Goal: Task Accomplishment & Management: Manage account settings

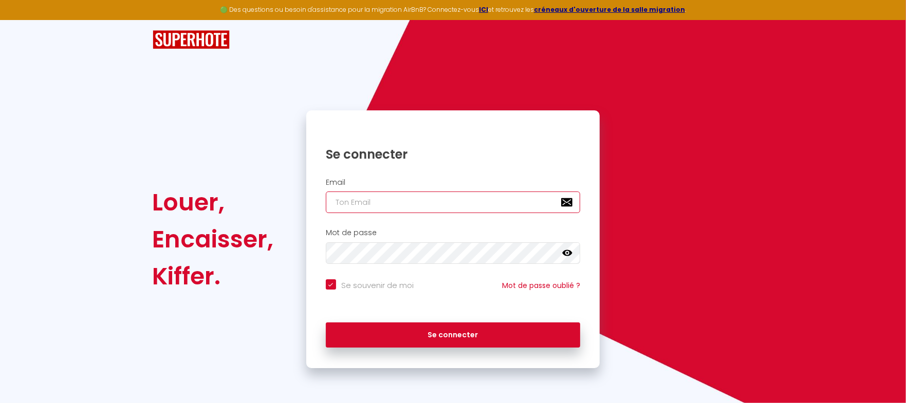
type input "[EMAIL_ADDRESS][DOMAIN_NAME]"
click at [334, 294] on div "Se souvenir de moi Mot de passe oublié ?" at bounding box center [453, 290] width 294 height 23
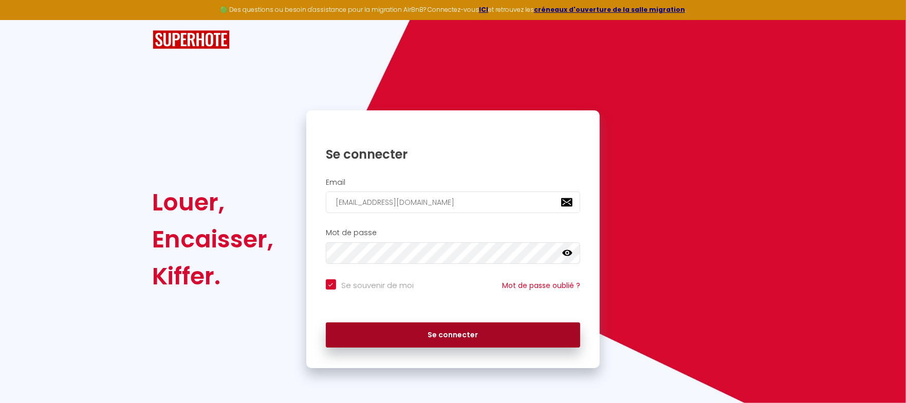
click at [445, 335] on button "Se connecter" at bounding box center [453, 336] width 255 height 26
checkbox input "true"
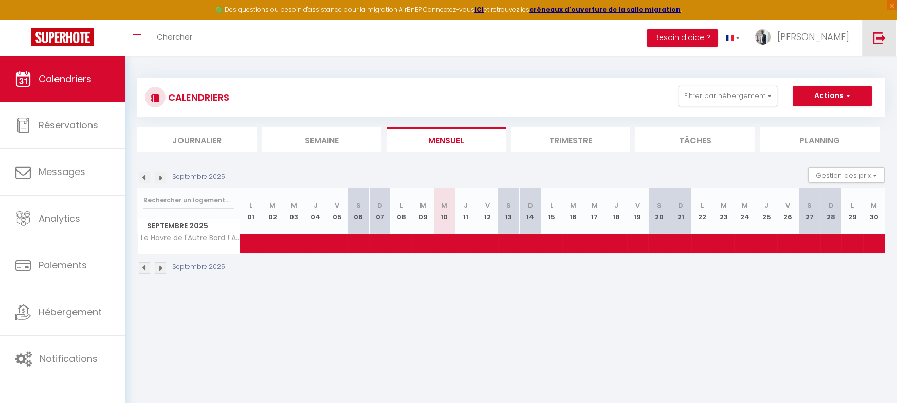
click at [879, 38] on img at bounding box center [878, 37] width 13 height 13
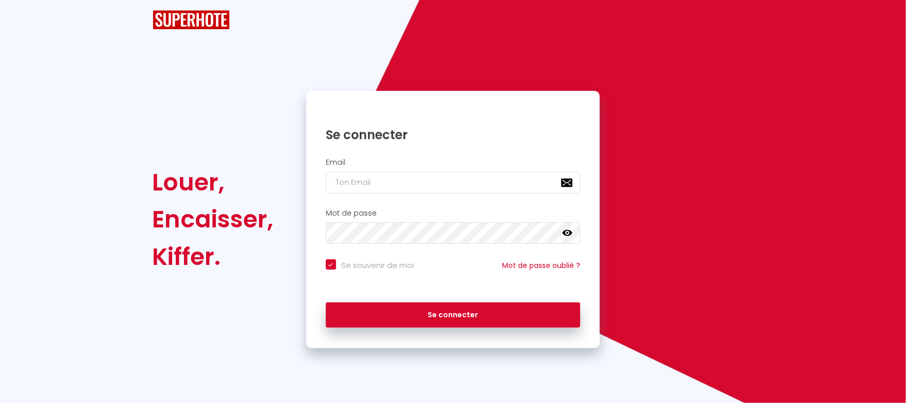
checkbox input "true"
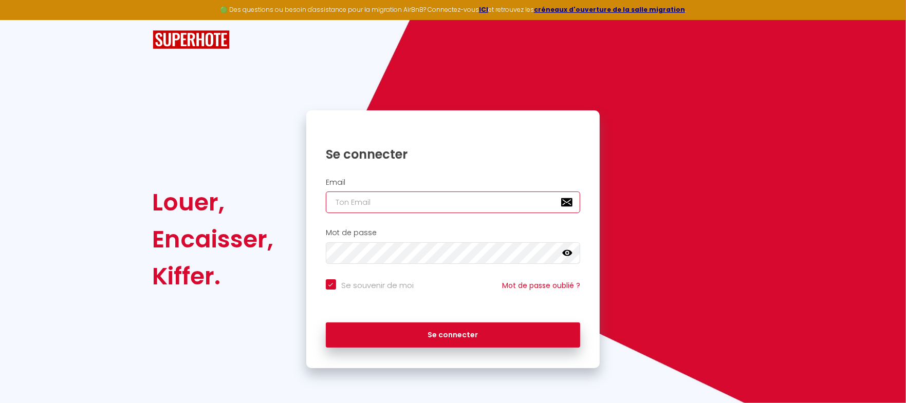
type input "[EMAIL_ADDRESS][DOMAIN_NAME]"
checkbox input "true"
drag, startPoint x: 425, startPoint y: 204, endPoint x: 253, endPoint y: 204, distance: 171.6
click at [253, 204] on div "Louer, Encaisser, [PERSON_NAME]. Se connecter Email [EMAIL_ADDRESS][DOMAIN_NAME…" at bounding box center [452, 239] width 614 height 258
type input "r"
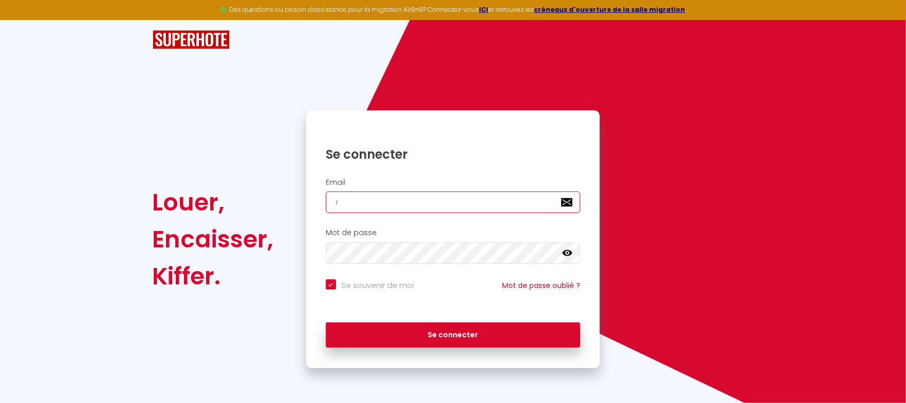
checkbox input "true"
type input "re"
checkbox input "true"
type input "reg"
checkbox input "true"
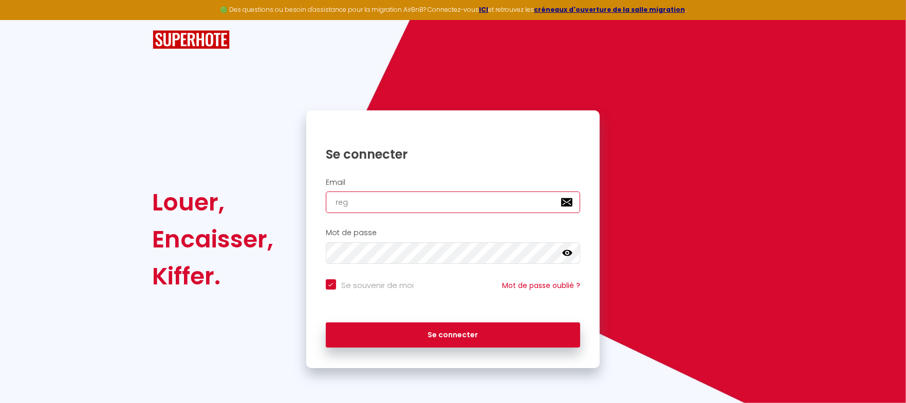
type input "regi"
checkbox input "true"
type input "regin"
checkbox input "true"
type input "regine"
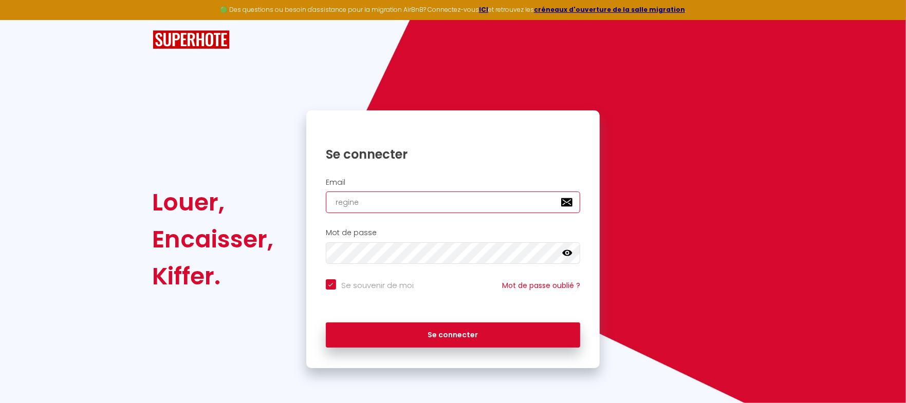
checkbox input "true"
type input "regine."
checkbox input "true"
type input "regine.m"
checkbox input "true"
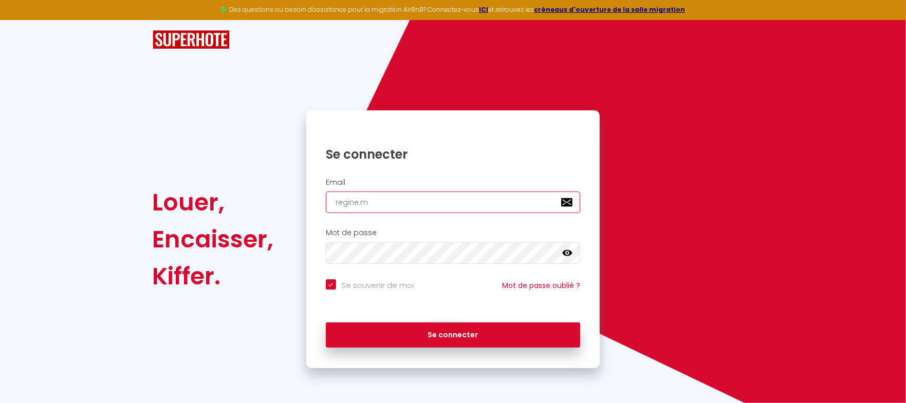
type input "[DOMAIN_NAME]"
checkbox input "true"
type input "[DOMAIN_NAME]"
checkbox input "true"
type input "regine.mois"
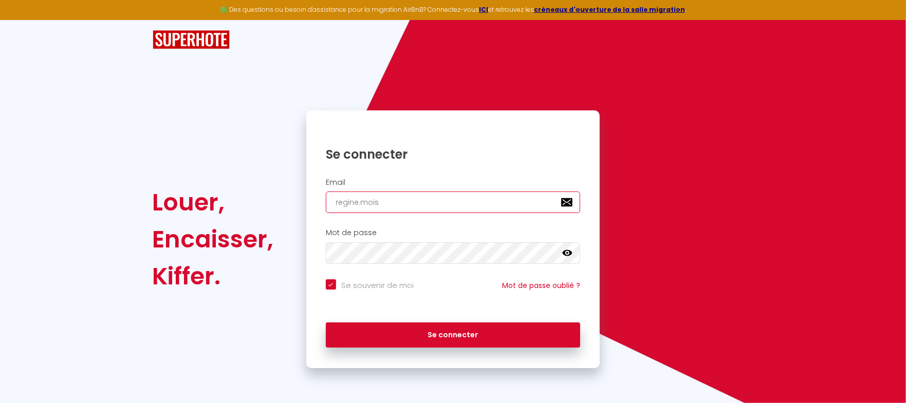
checkbox input "true"
type input "regine.[PERSON_NAME]"
checkbox input "true"
type input "regine.[PERSON_NAME]"
checkbox input "true"
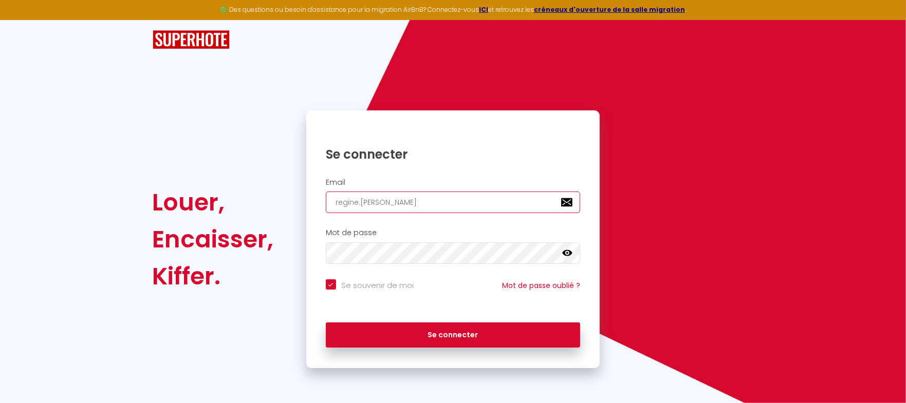
type input "regine.[PERSON_NAME]@"
checkbox input "true"
type input "regine.[PERSON_NAME]@r"
checkbox input "true"
type input "regine.[PERSON_NAME]@rm"
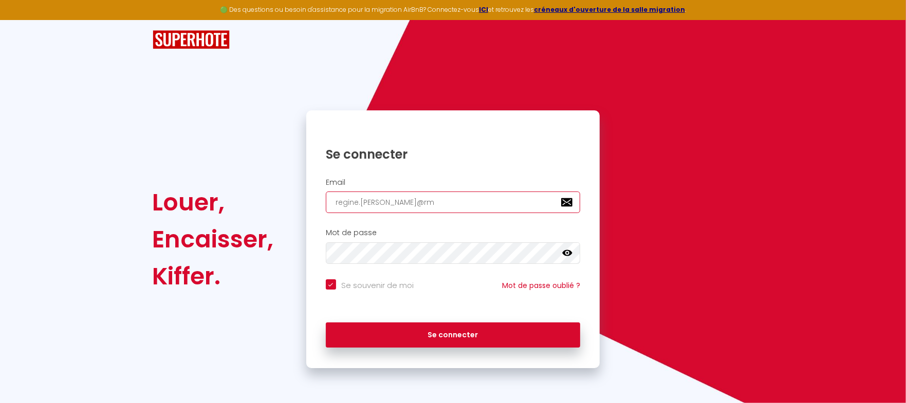
checkbox input "true"
type input "regine.[PERSON_NAME]@rml"
checkbox input "true"
type input "regine.[PERSON_NAME]@rmlh"
checkbox input "true"
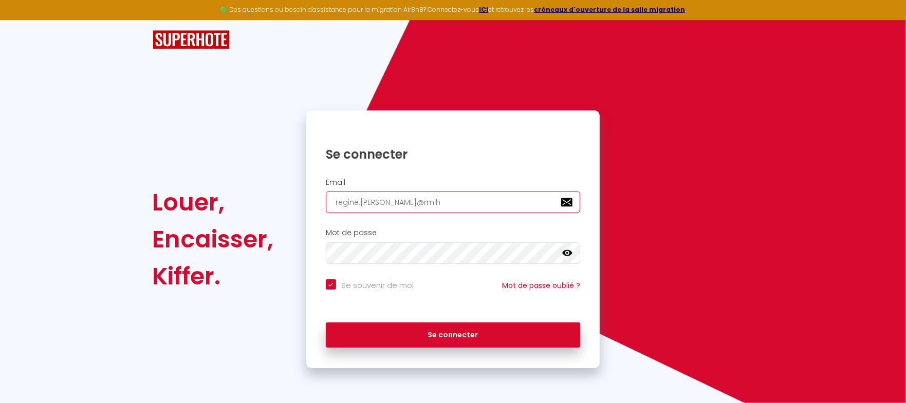
type input "regine.[PERSON_NAME]@rmlh."
checkbox input "true"
type input "regine.[PERSON_NAME]@rmlh.f"
checkbox input "true"
type input "[EMAIL_ADDRESS][PERSON_NAME][DOMAIN_NAME]"
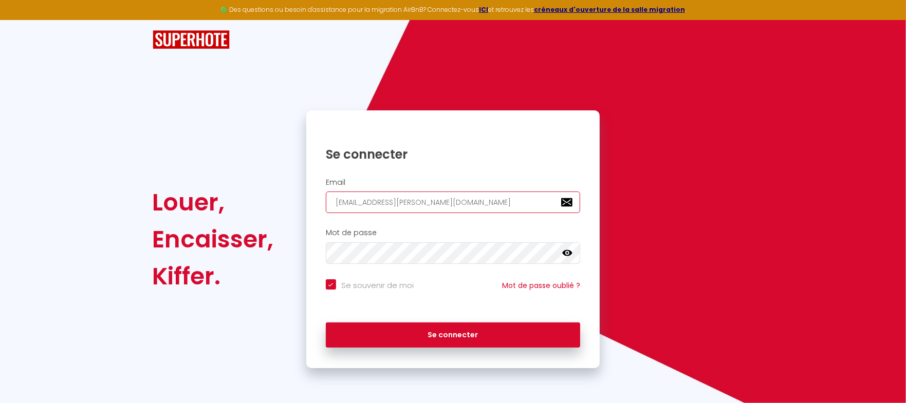
checkbox input "true"
type input "[EMAIL_ADDRESS][PERSON_NAME][DOMAIN_NAME]"
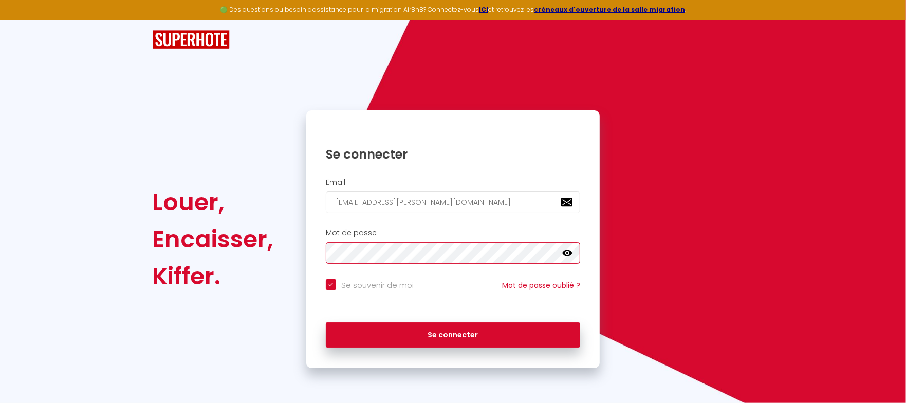
click at [270, 246] on div "Louer, Encaisser, [PERSON_NAME]. Se connecter Email [EMAIL_ADDRESS][PERSON_NAME…" at bounding box center [452, 239] width 614 height 258
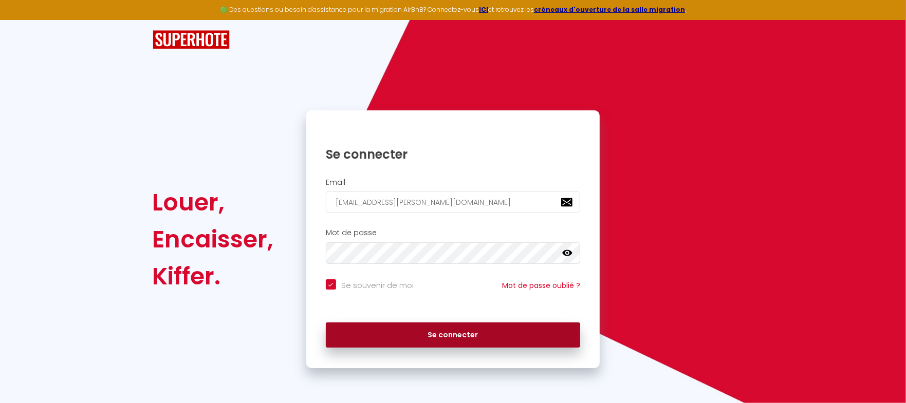
click at [347, 329] on button "Se connecter" at bounding box center [453, 336] width 255 height 26
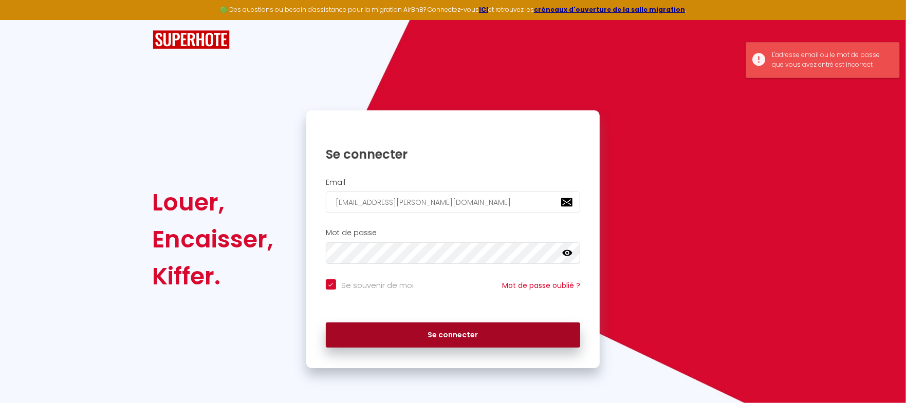
click at [481, 329] on button "Se connecter" at bounding box center [453, 336] width 255 height 26
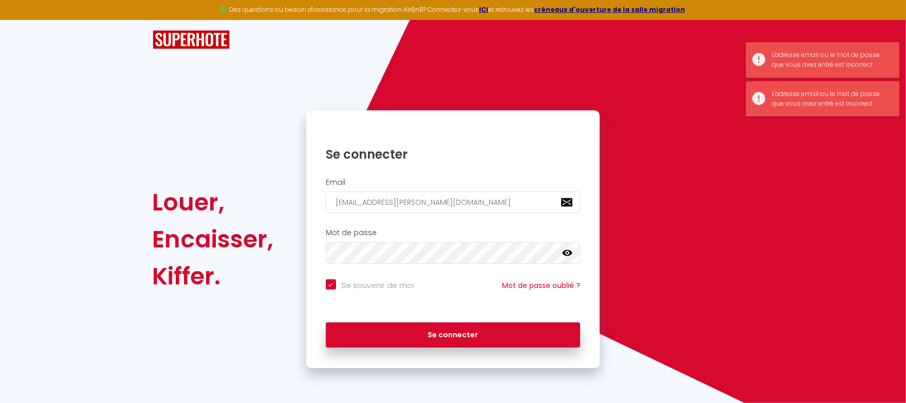
click at [567, 253] on icon at bounding box center [567, 253] width 10 height 10
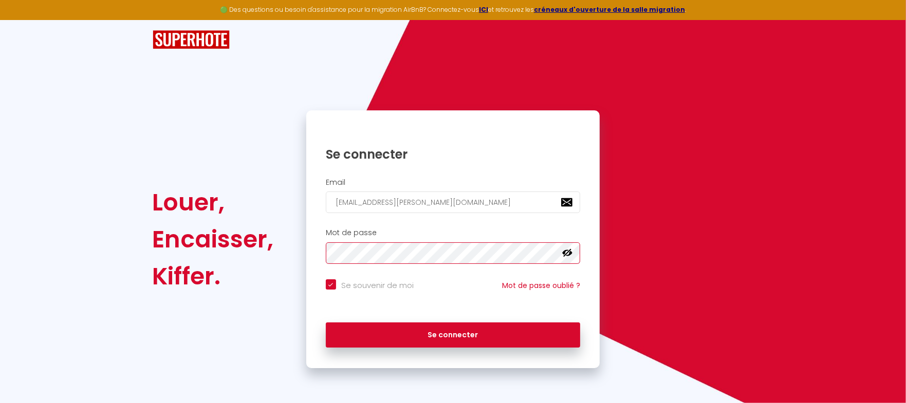
click at [271, 255] on div "Louer, Encaisser, [PERSON_NAME]. Se connecter Email [EMAIL_ADDRESS][PERSON_NAME…" at bounding box center [452, 239] width 614 height 258
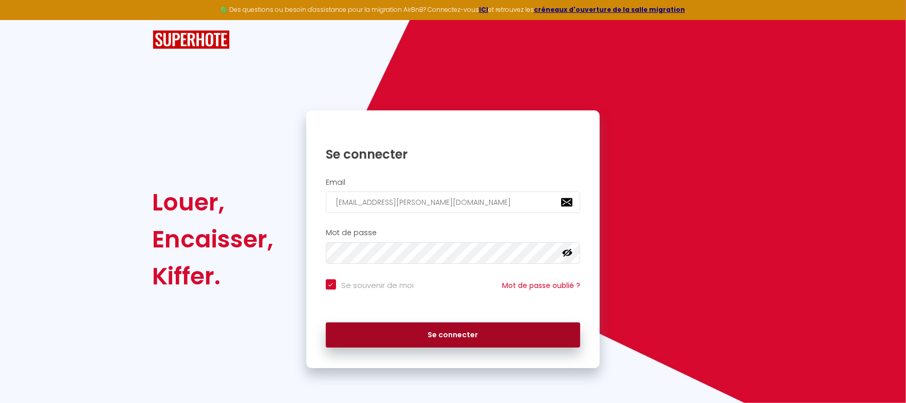
click at [356, 334] on button "Se connecter" at bounding box center [453, 336] width 255 height 26
checkbox input "true"
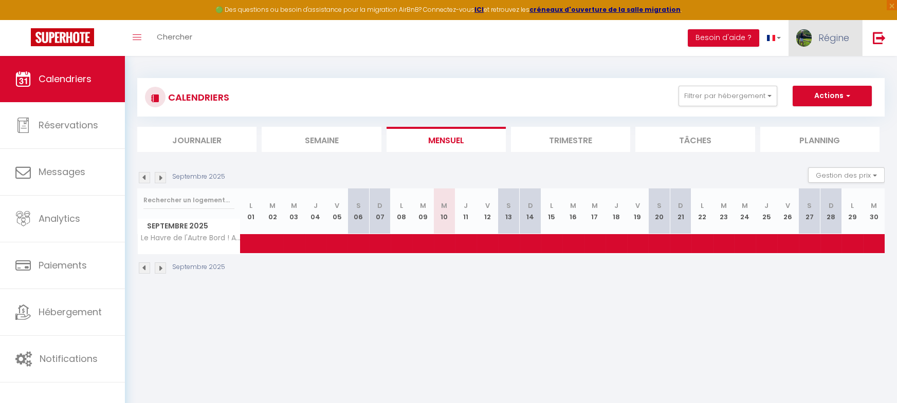
click at [831, 35] on span "Régine" at bounding box center [833, 37] width 31 height 13
click at [826, 68] on link "Paramètres" at bounding box center [820, 71] width 76 height 17
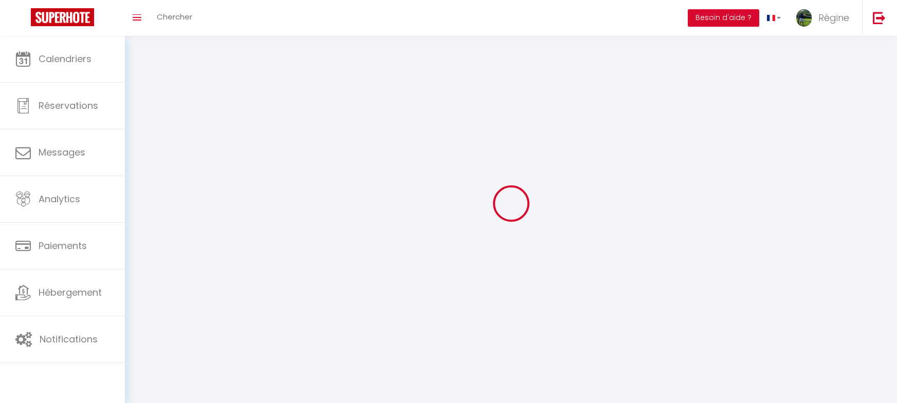
type input "Régine"
type input "MOISAN"
type input "0667926007"
type input "[GEOGRAPHIC_DATA]"
type input "97160"
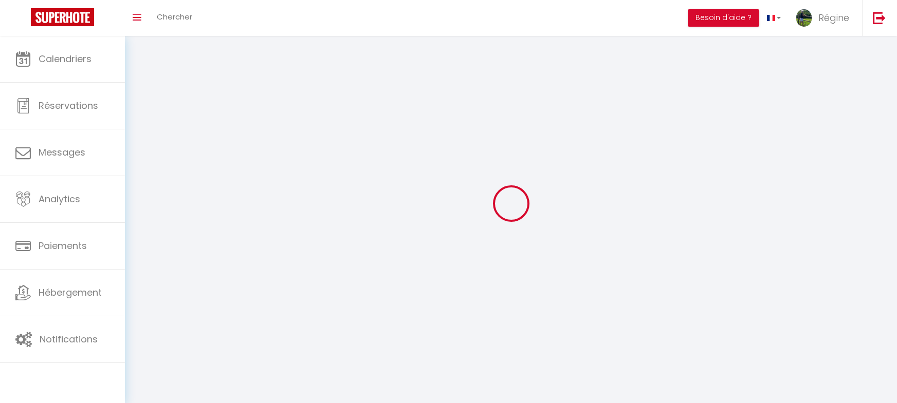
type input "le moule"
type input "8yOzTh6c6DdTMPQyNtV7q2h25"
type input "EuMnRN8JLi10Rf5p4xu4OQUeS"
select select "28"
select select "fr"
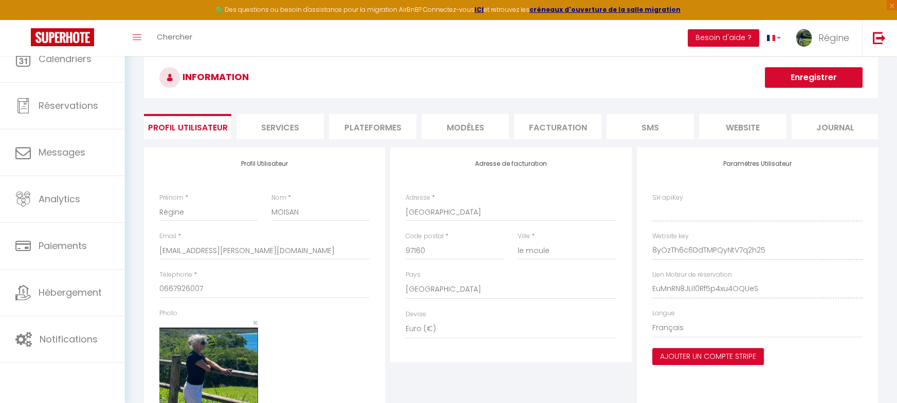
type input "8yOzTh6c6DdTMPQyNtV7q2h25"
type input "EuMnRN8JLi10Rf5p4xu4OQUeS"
type input "[URL][DOMAIN_NAME]"
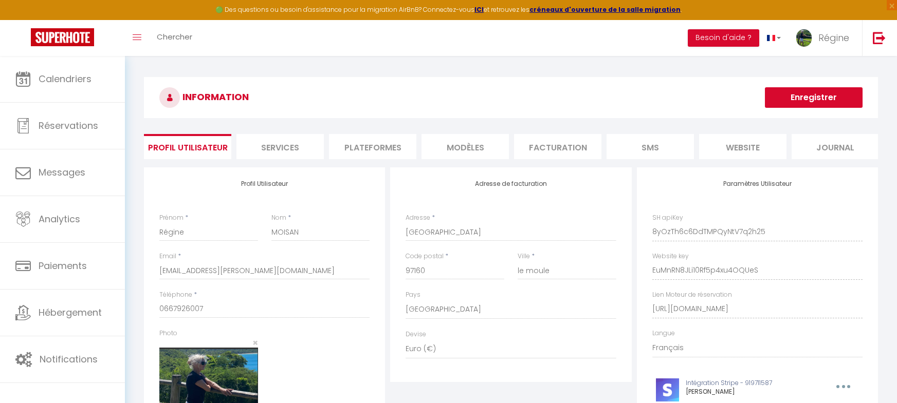
click at [372, 146] on li "Plateformes" at bounding box center [372, 146] width 87 height 25
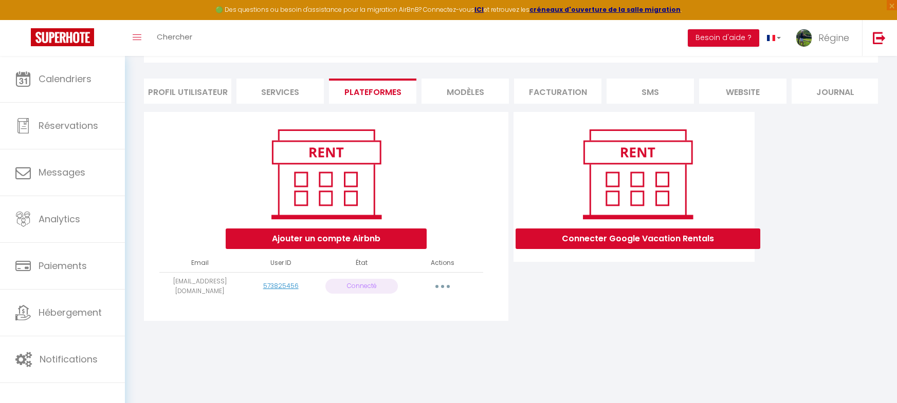
scroll to position [56, 0]
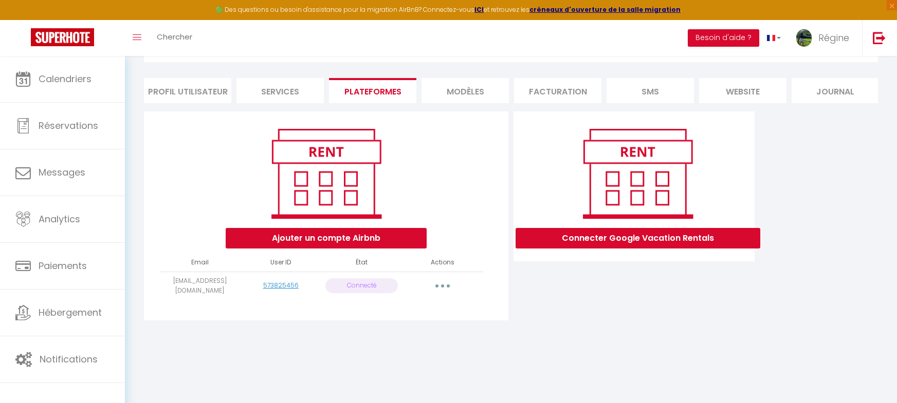
click at [437, 292] on button "button" at bounding box center [442, 286] width 29 height 16
click at [381, 355] on link "Reconnecter le compte" at bounding box center [397, 346] width 114 height 17
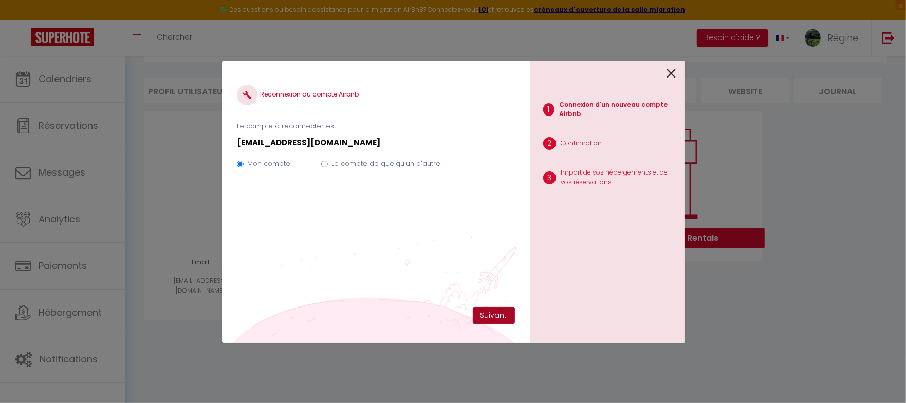
click at [501, 311] on button "Suivant" at bounding box center [494, 315] width 42 height 17
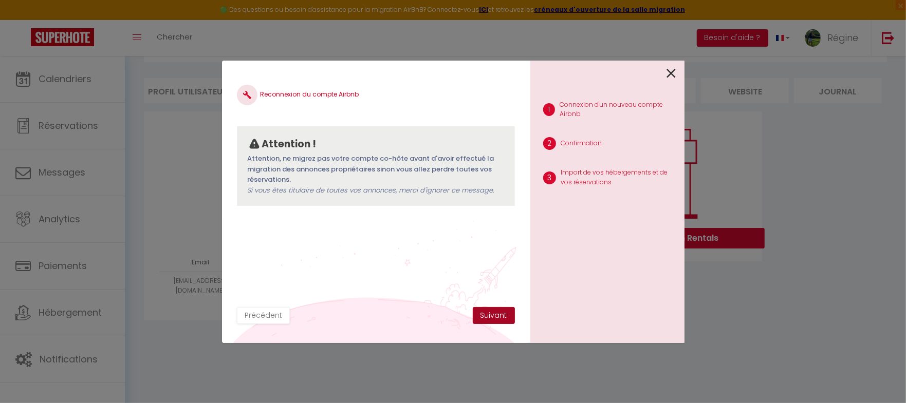
click at [499, 314] on button "Suivant" at bounding box center [494, 315] width 42 height 17
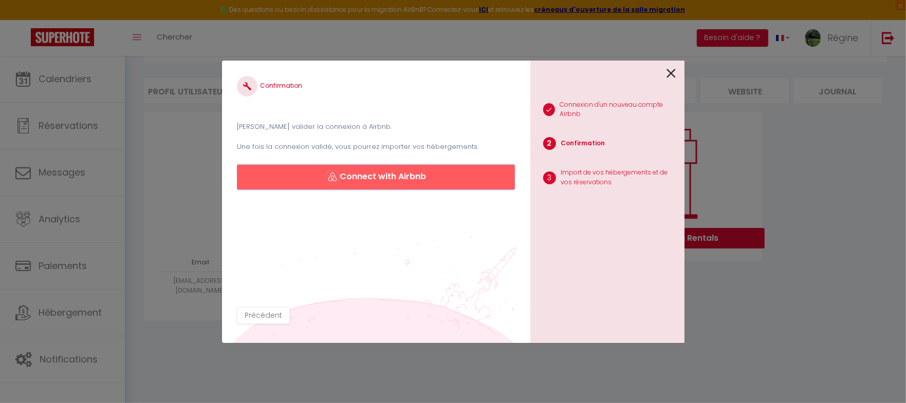
click at [393, 177] on button "Connect with Airbnb" at bounding box center [375, 177] width 277 height 25
click at [383, 177] on button "Connect with Airbnb" at bounding box center [375, 177] width 277 height 25
click at [672, 73] on icon at bounding box center [671, 73] width 9 height 15
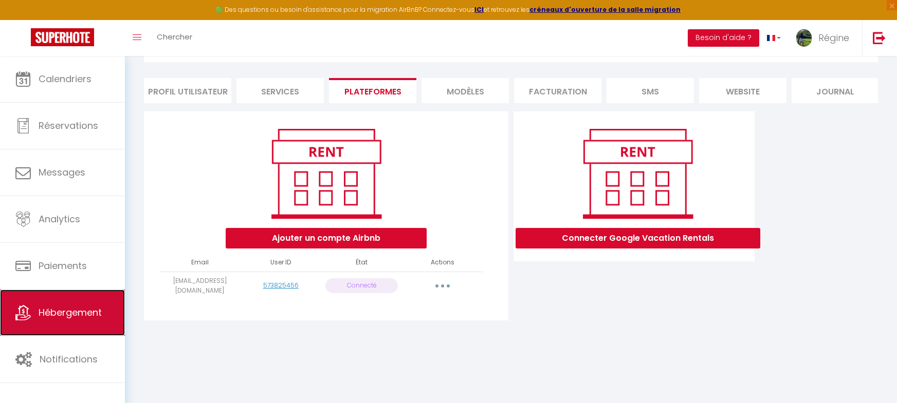
click at [59, 312] on span "Hébergement" at bounding box center [70, 312] width 63 height 13
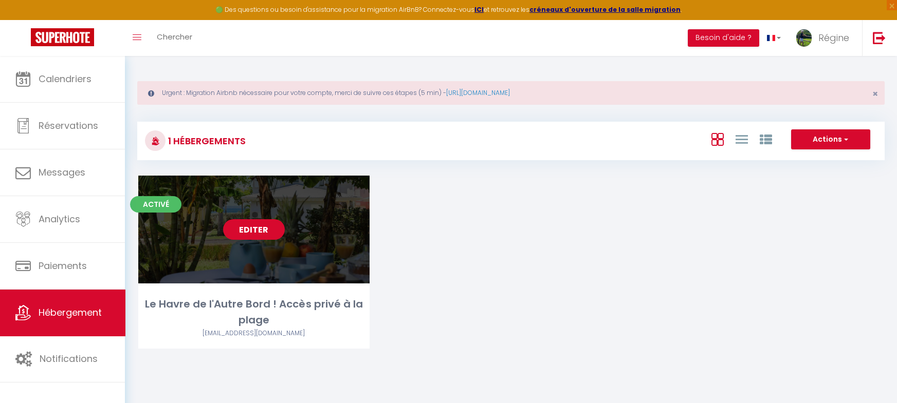
click at [267, 233] on link "Editer" at bounding box center [254, 229] width 62 height 21
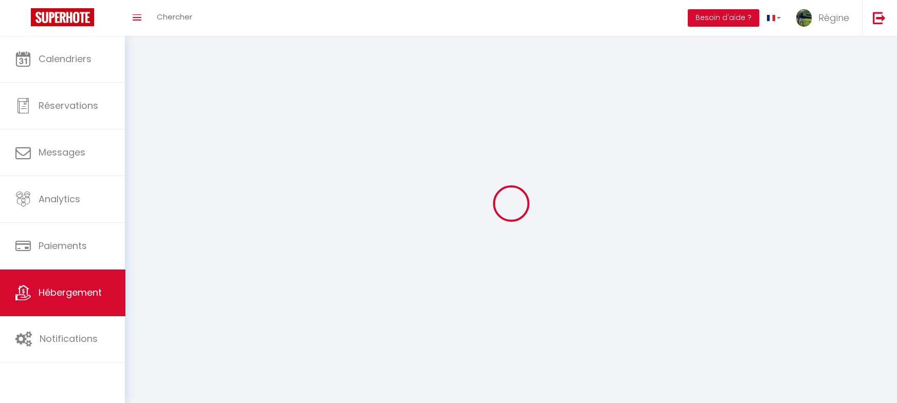
select select "1"
select select
select select "28"
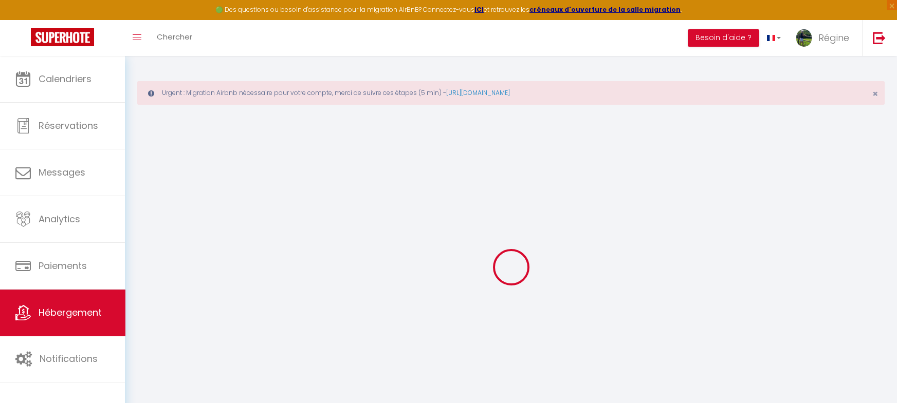
select select
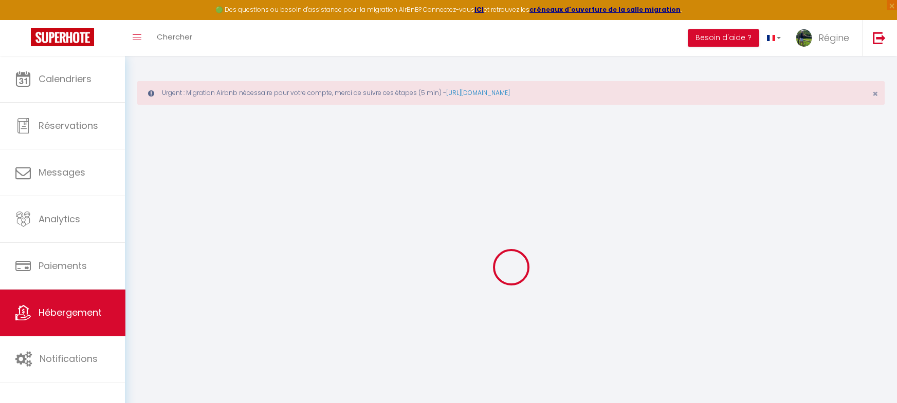
select select
checkbox input "false"
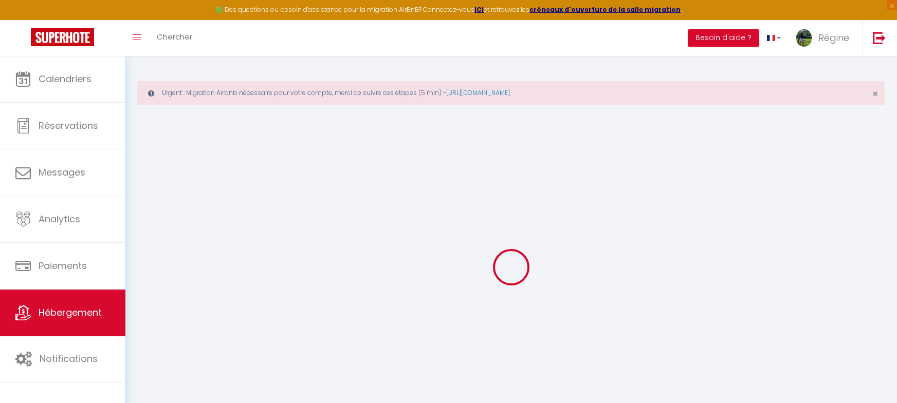
select select
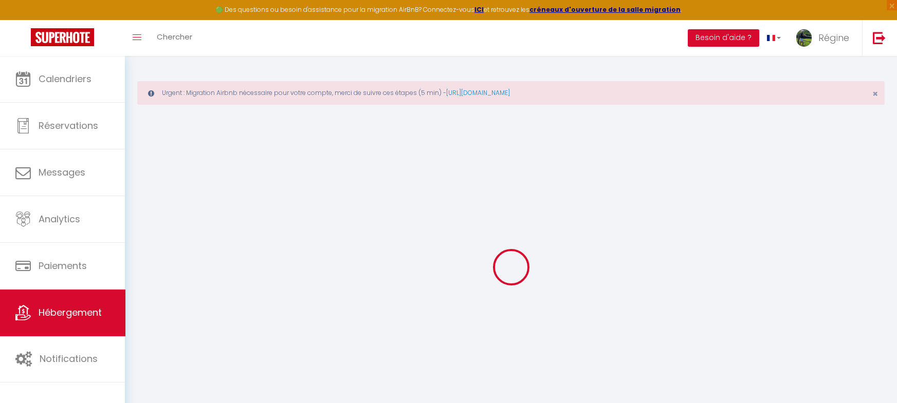
select select
checkbox input "false"
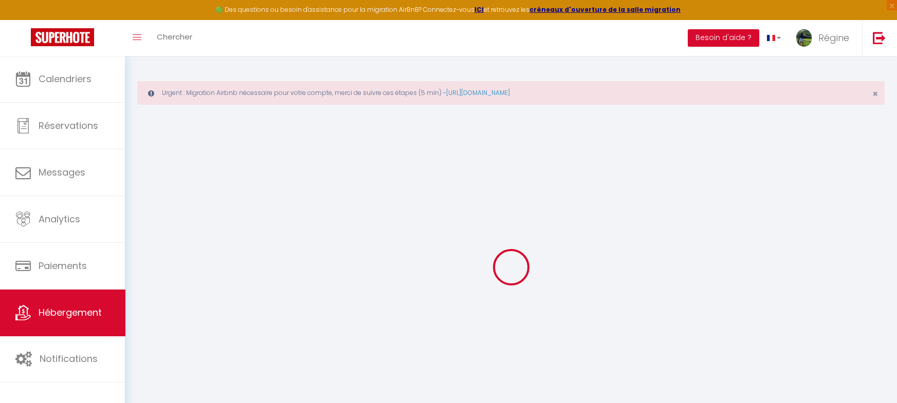
checkbox input "false"
select select
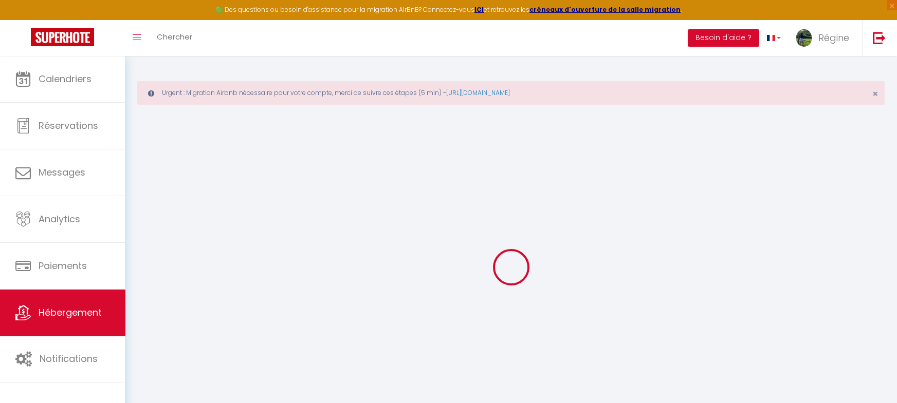
select select
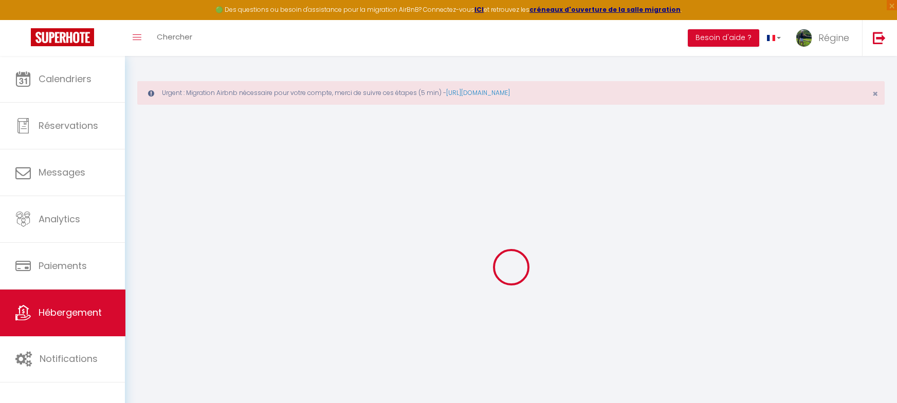
checkbox input "false"
select select
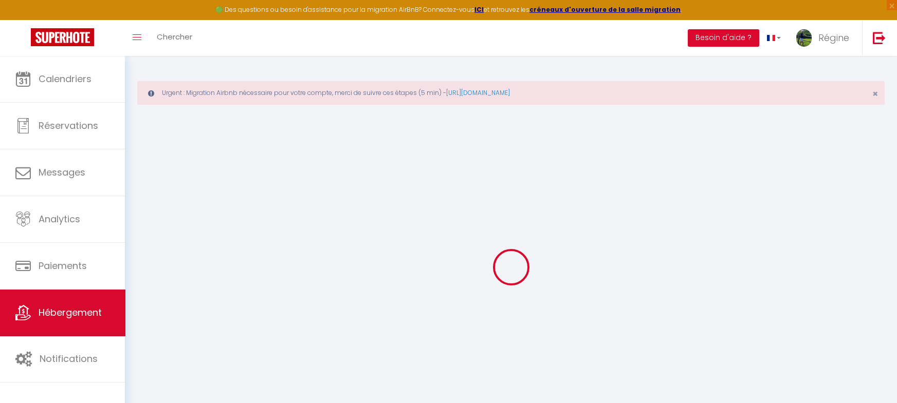
select select
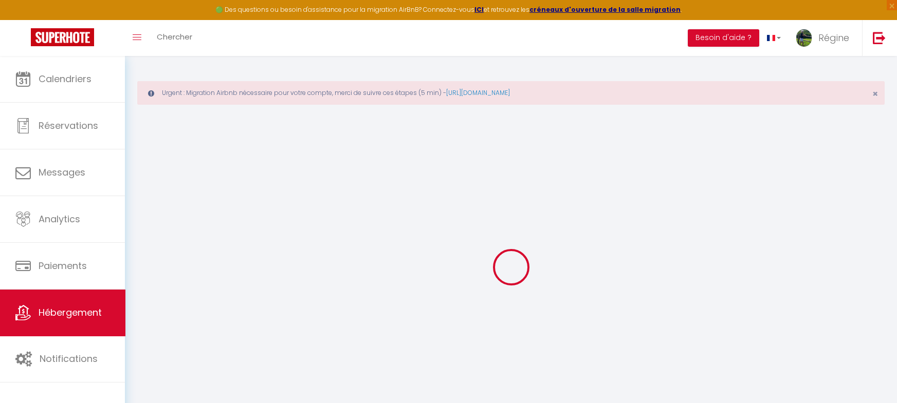
select select
checkbox input "false"
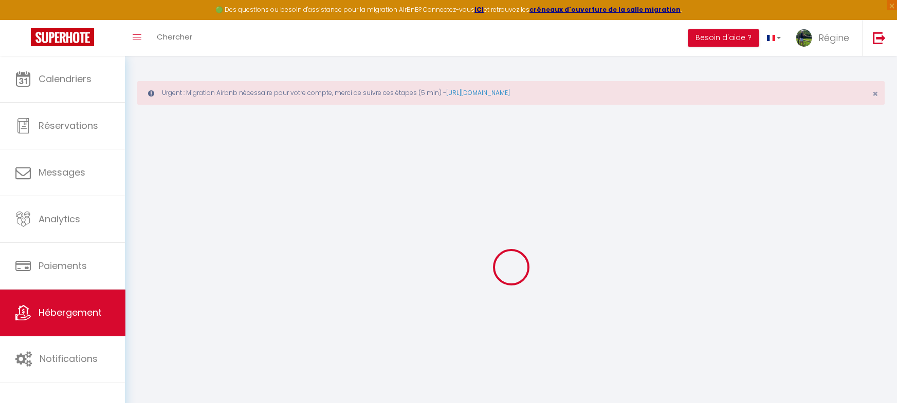
checkbox input "false"
select select
type input "Le Havre de l'Autre Bord ! Accès privé à la plage"
type input "[PERSON_NAME]"
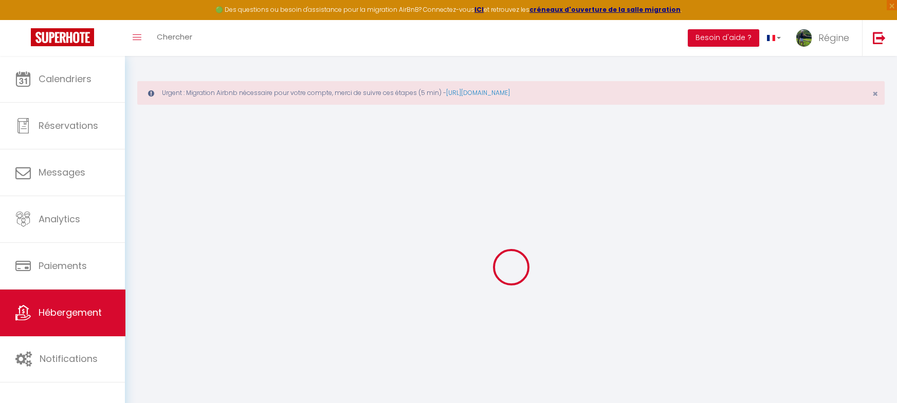
type input "Pyrée"
type input "95"
type input "10"
type input "60"
select select
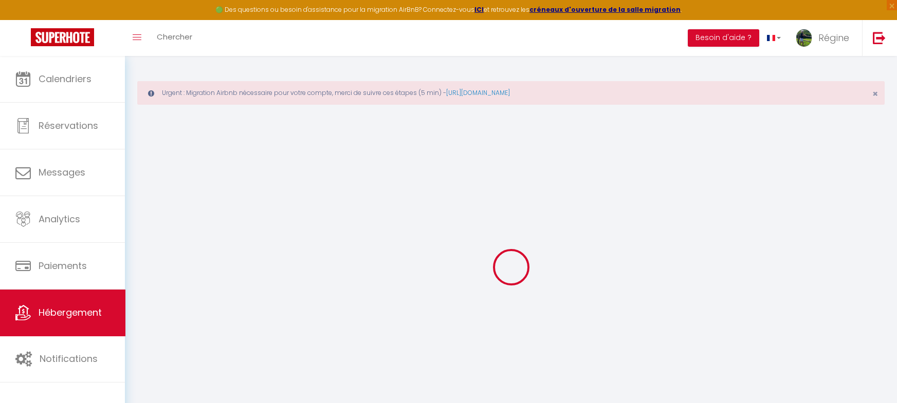
select select
type input "Plage de L'Autre Bord"
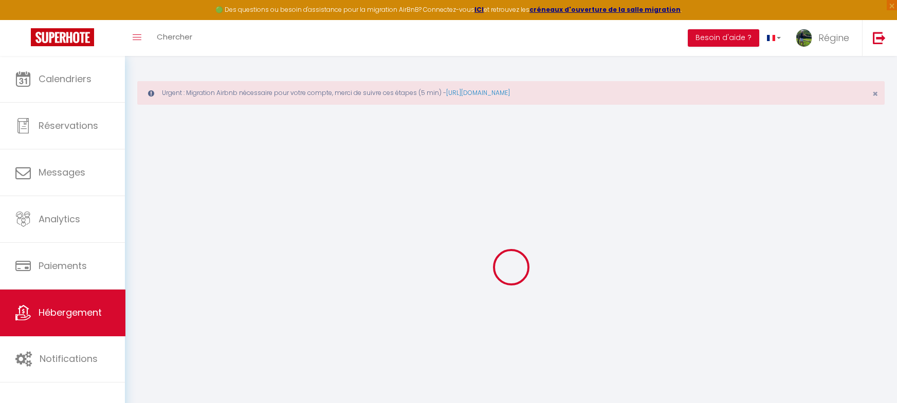
type input "97160"
type input "Le Moule"
select select "88"
type input "[EMAIL_ADDRESS][DOMAIN_NAME]"
select select "9348"
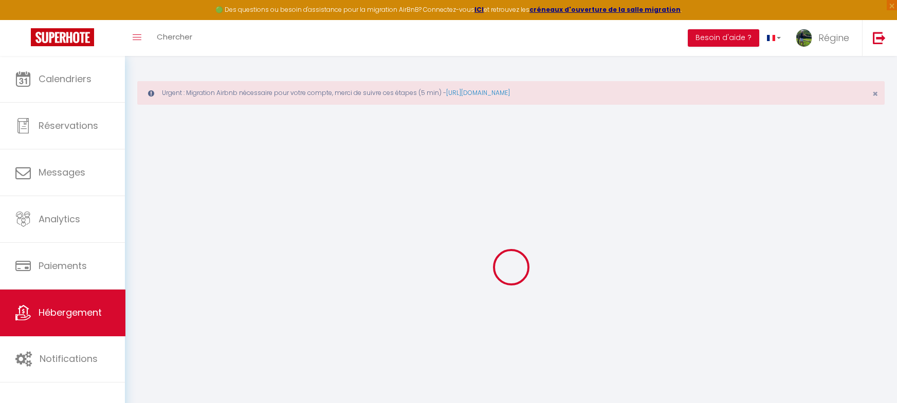
checkbox input "true"
type input "25"
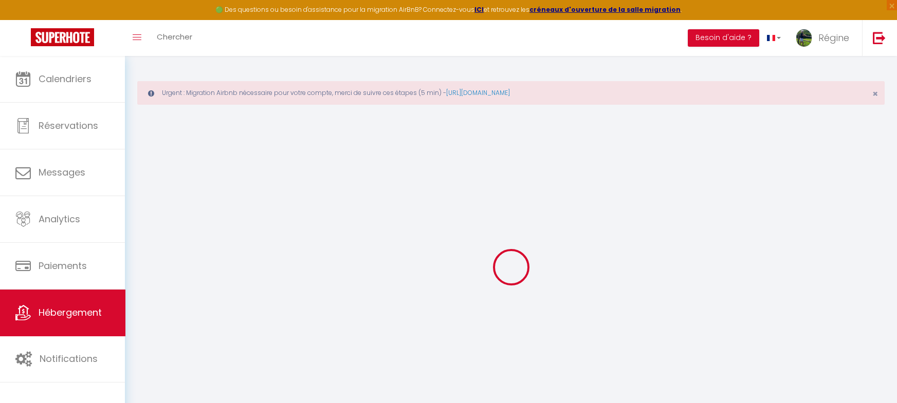
type input "60"
type input "0"
select select "+ 4 %"
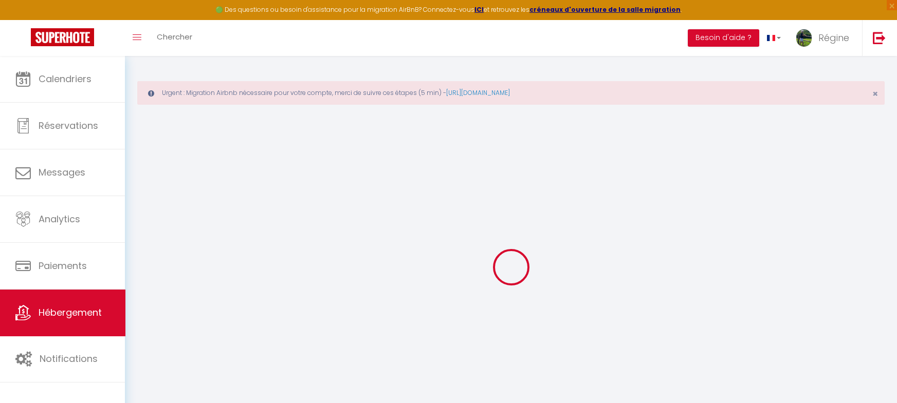
select select "+ 18 %"
select select "15:00"
select select "00:00"
select select "12:00"
select select "15"
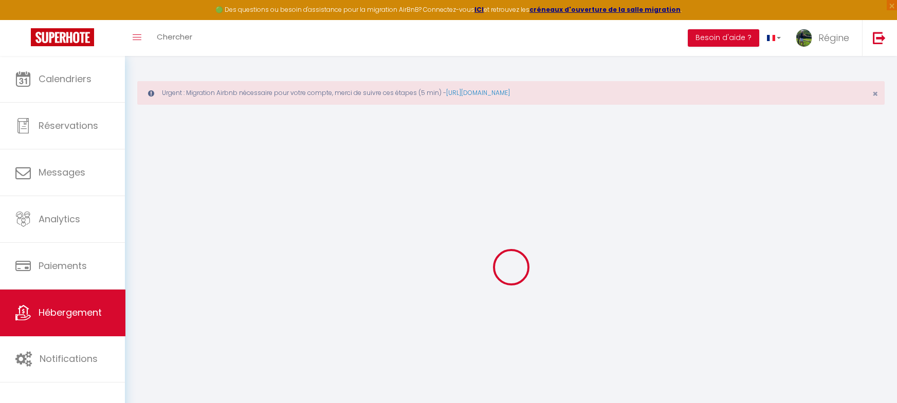
select select "15"
checkbox input "true"
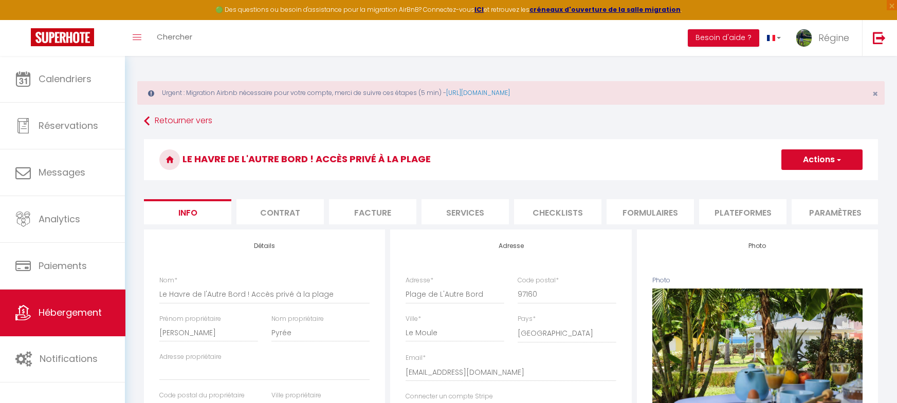
click at [645, 212] on li "Formulaires" at bounding box center [649, 211] width 87 height 25
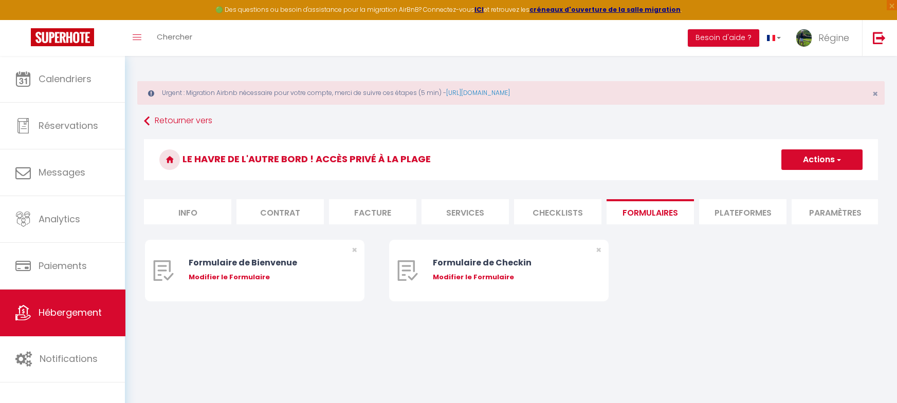
drag, startPoint x: 748, startPoint y: 212, endPoint x: 790, endPoint y: 286, distance: 85.6
click at [748, 212] on li "Plateformes" at bounding box center [742, 211] width 87 height 25
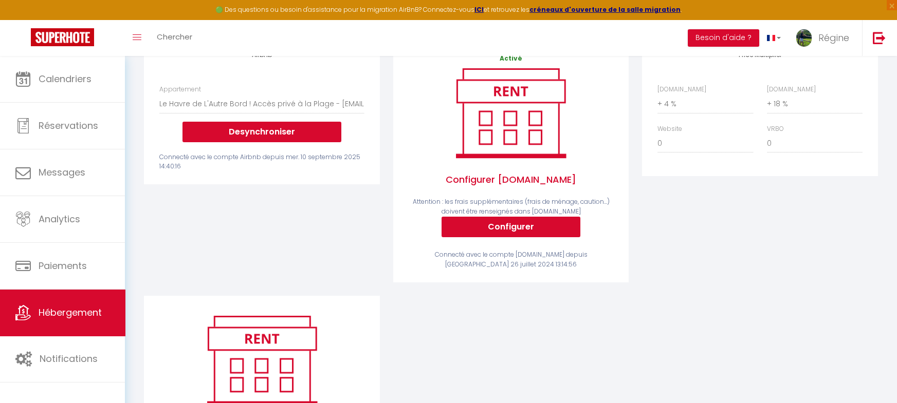
scroll to position [193, 0]
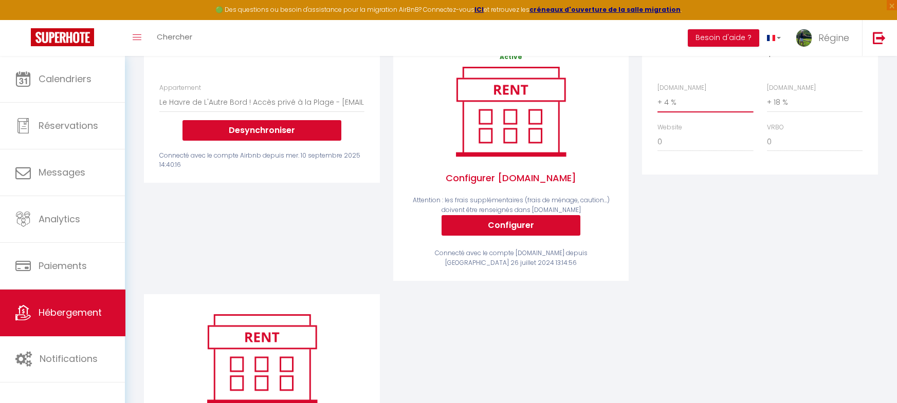
click at [667, 112] on select "0 + 1 % + 2 % + 3 % + 4 % + 5 % + 6 % + 7 % + 8 % + 9 %" at bounding box center [705, 102] width 96 height 20
select select "+ 22 %"
click at [657, 101] on select "0 + 1 % + 2 % + 3 % + 4 % + 5 % + 6 % + 7 % + 8 % + 9 %" at bounding box center [705, 102] width 96 height 20
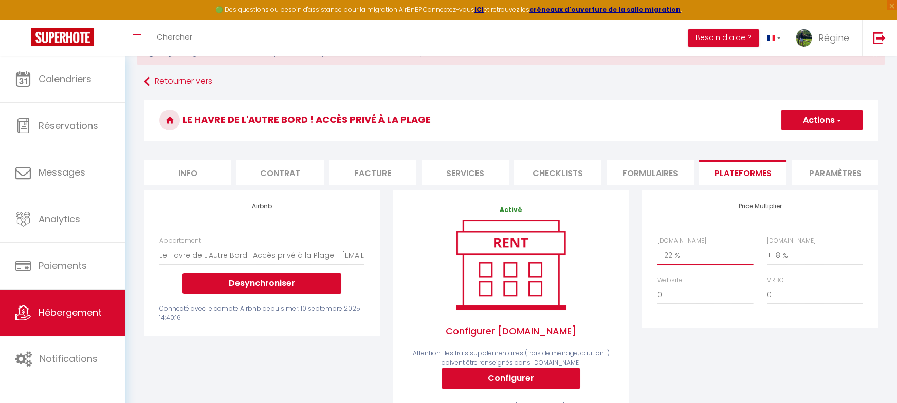
scroll to position [0, 0]
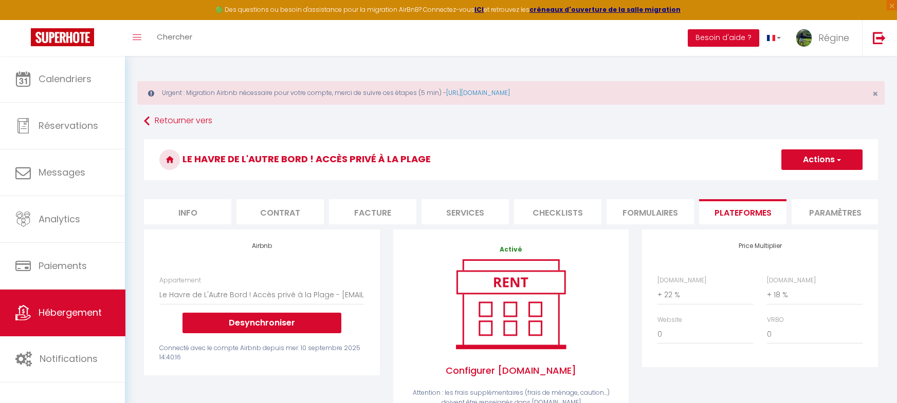
click at [845, 160] on button "Actions" at bounding box center [821, 160] width 81 height 21
click at [818, 179] on link "Enregistrer" at bounding box center [820, 182] width 81 height 13
click at [785, 364] on div "Price Multiplier [DOMAIN_NAME] 0 + 1 % + 2 % + 3 % + 4 % + 5 % + 6 % + 7 %" at bounding box center [759, 299] width 235 height 138
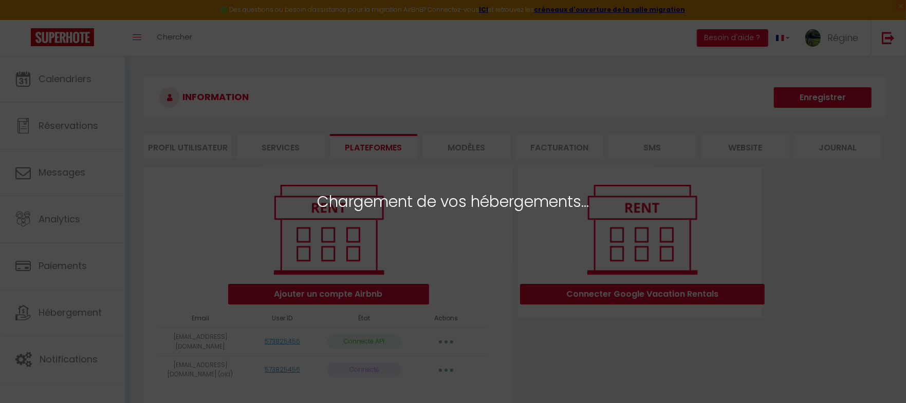
select select "47719"
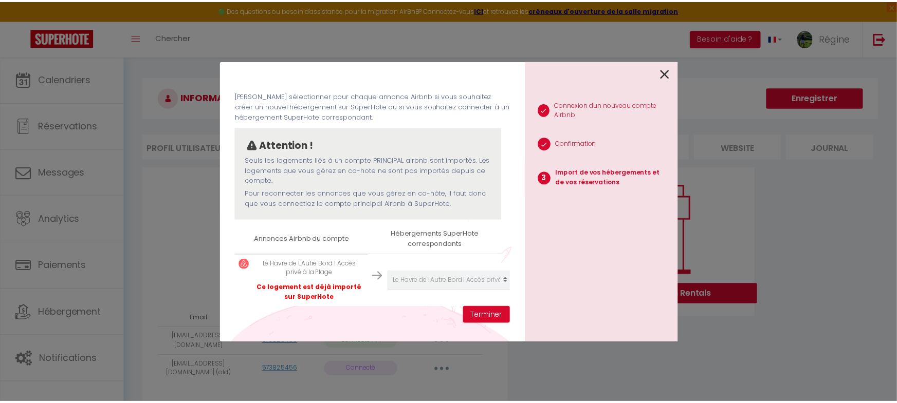
scroll to position [49, 0]
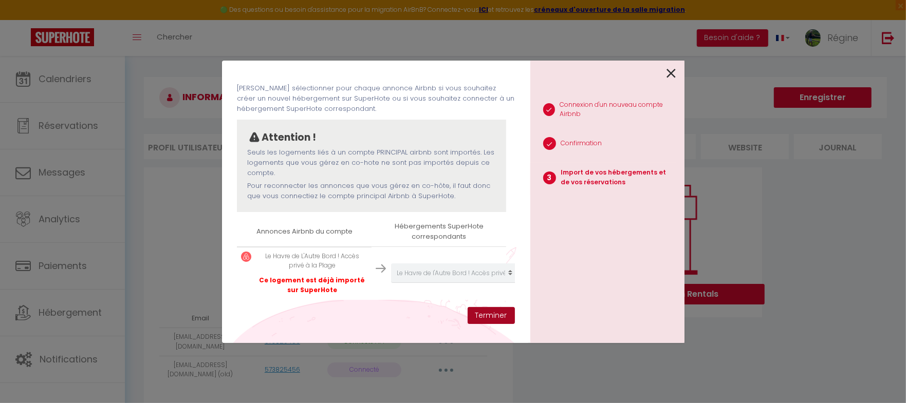
click at [489, 315] on button "Terminer" at bounding box center [491, 315] width 47 height 17
